Goal: Information Seeking & Learning: Learn about a topic

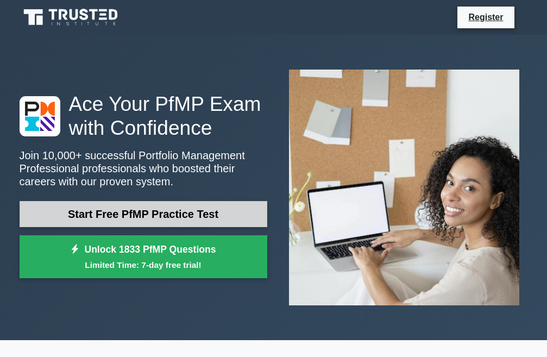
click at [177, 208] on link "Start Free PfMP Practice Test" at bounding box center [144, 214] width 248 height 26
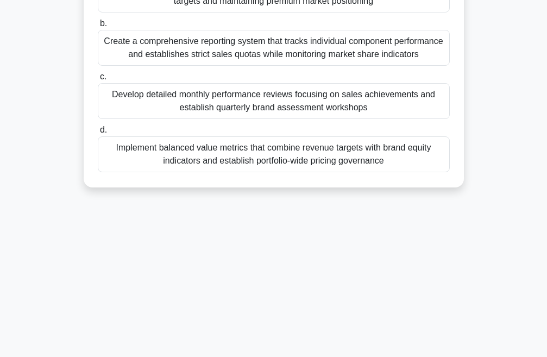
scroll to position [230, 0]
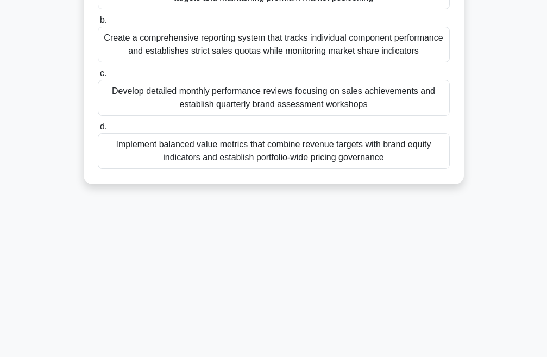
click at [127, 55] on div "Create a comprehensive reporting system that tracks individual component perfor…" at bounding box center [274, 45] width 352 height 36
click at [98, 24] on input "b. Create a comprehensive reporting system that tracks individual component per…" at bounding box center [98, 20] width 0 height 7
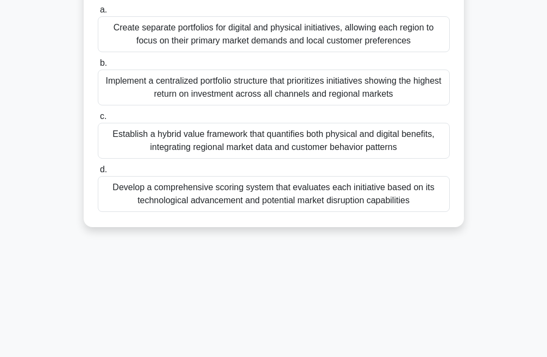
scroll to position [185, 0]
